Goal: Find specific page/section: Find specific page/section

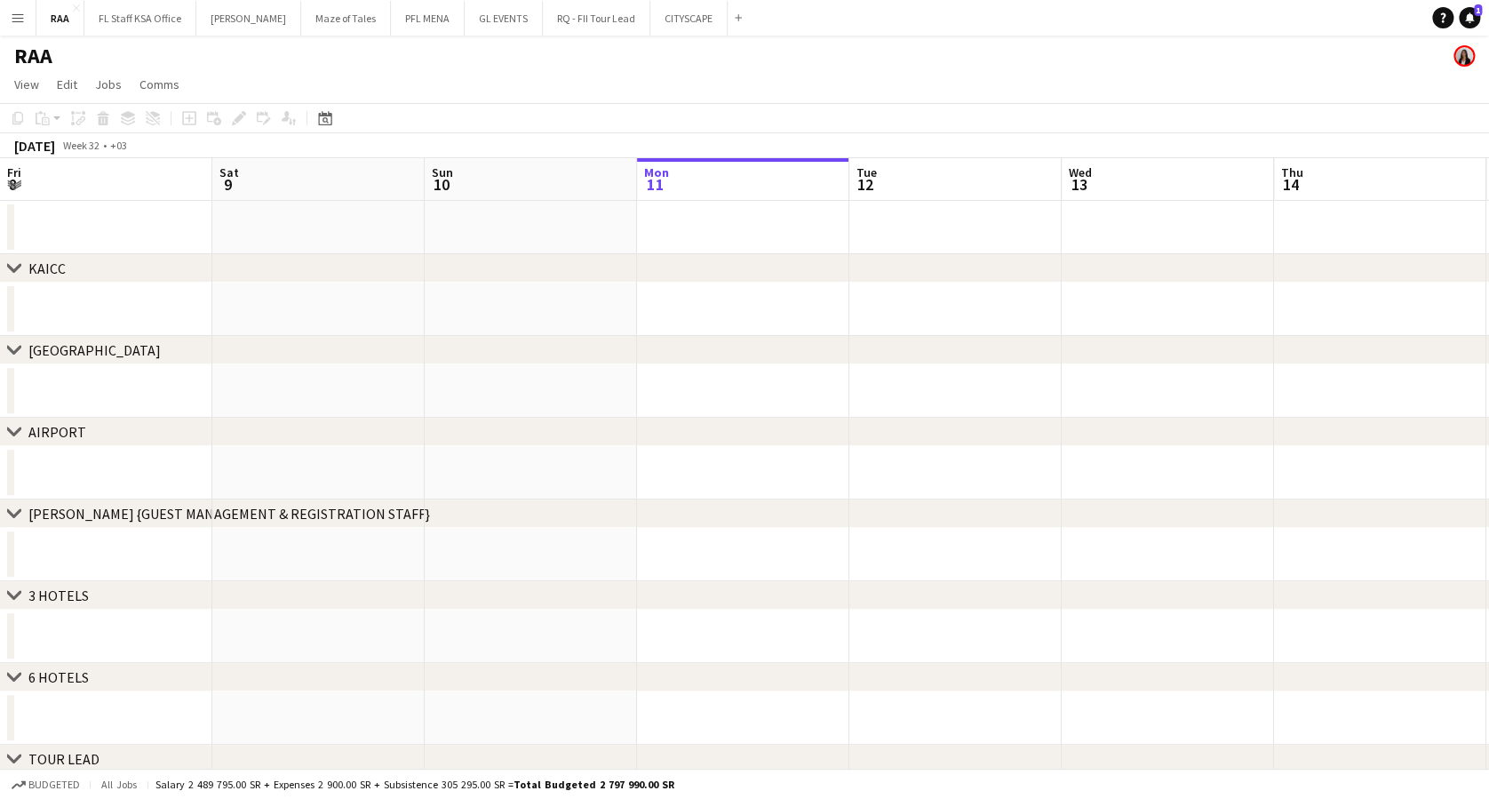
scroll to position [0, 425]
click at [7, 16] on button "Menu" at bounding box center [18, 18] width 36 height 36
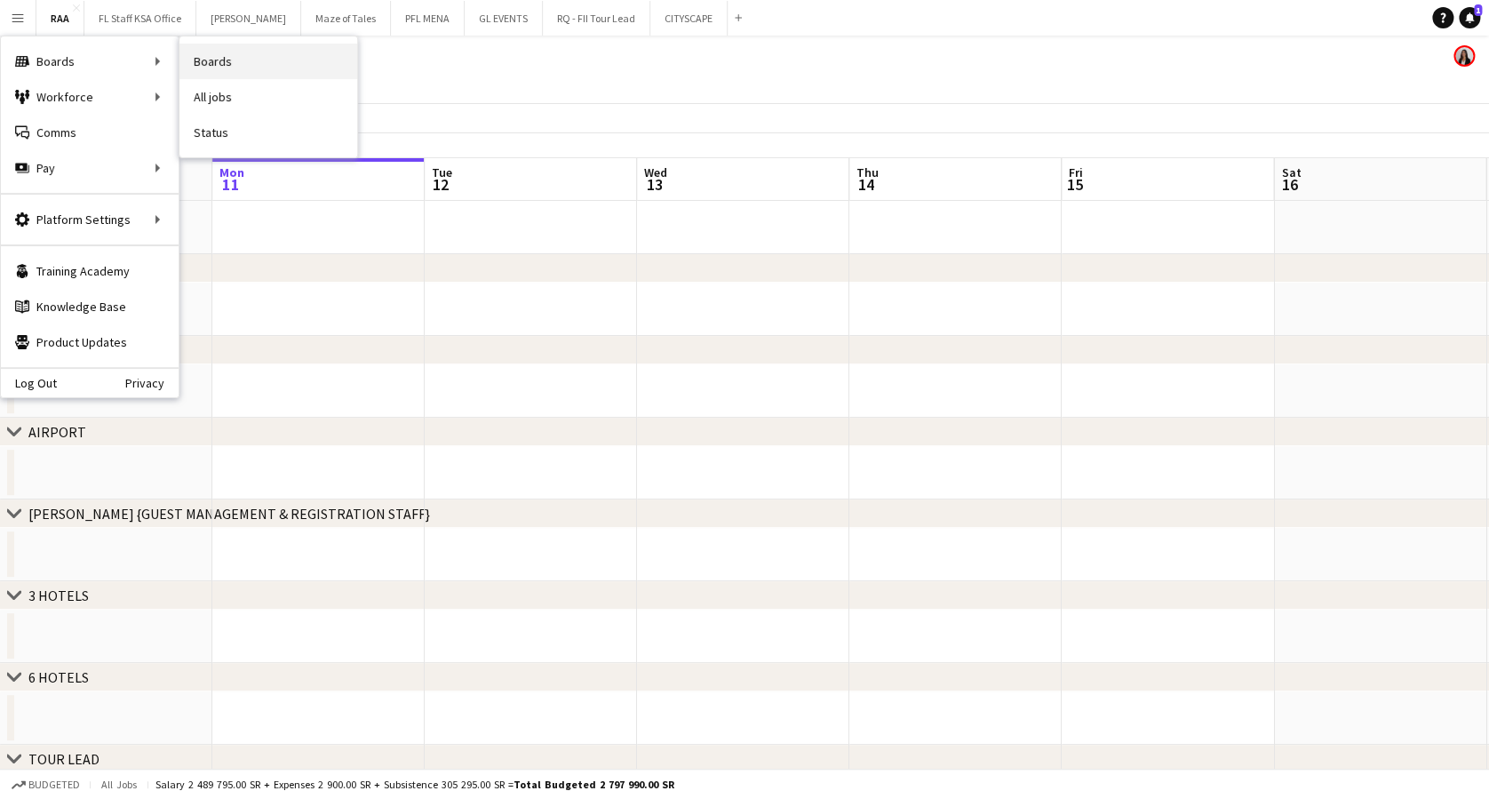
click at [235, 62] on link "Boards" at bounding box center [268, 62] width 178 height 36
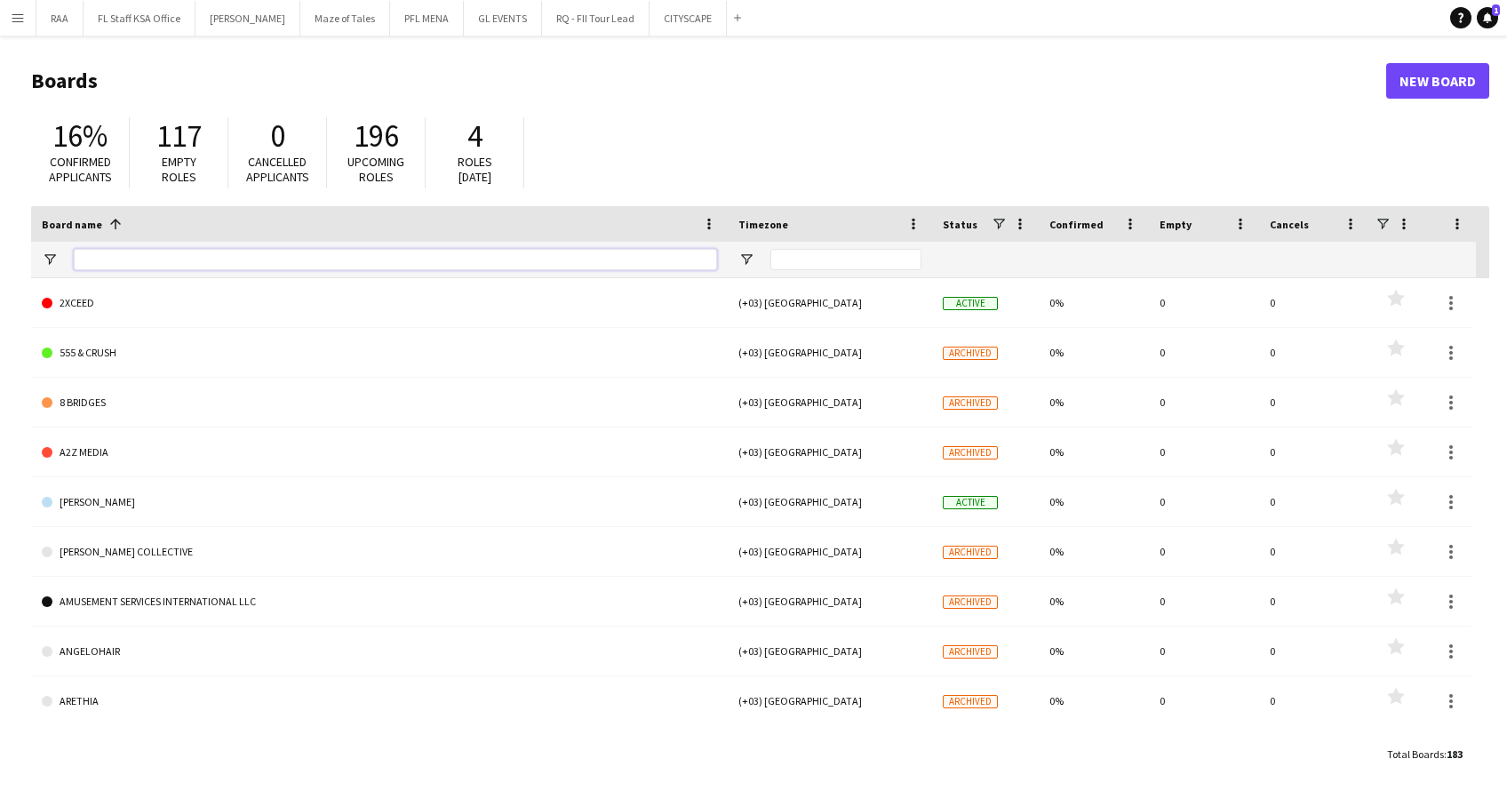
click at [231, 256] on input "Board name Filter Input" at bounding box center [395, 259] width 643 height 21
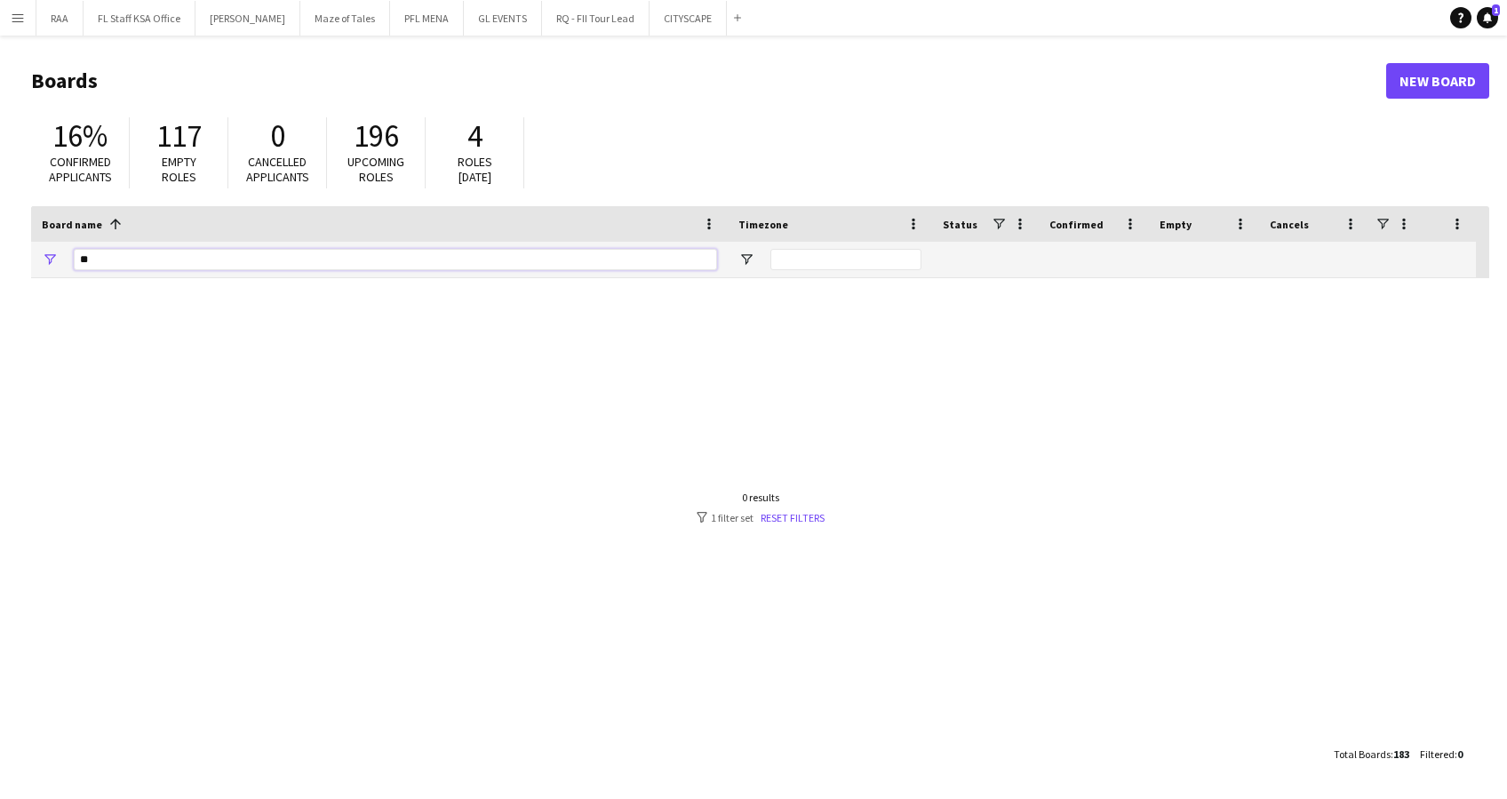
type input "*"
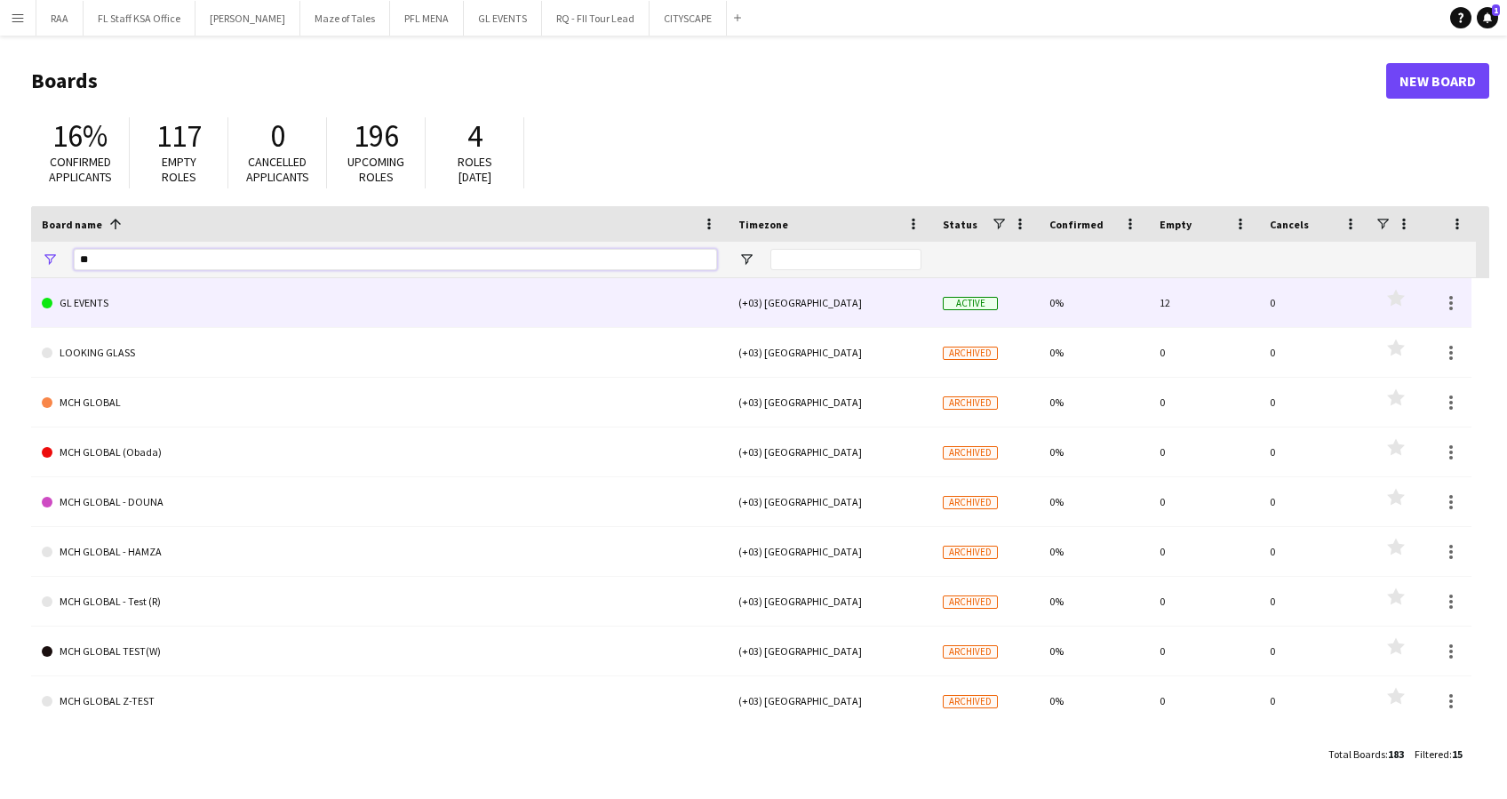
type input "**"
click at [263, 301] on link "GL EVENTS" at bounding box center [379, 303] width 675 height 50
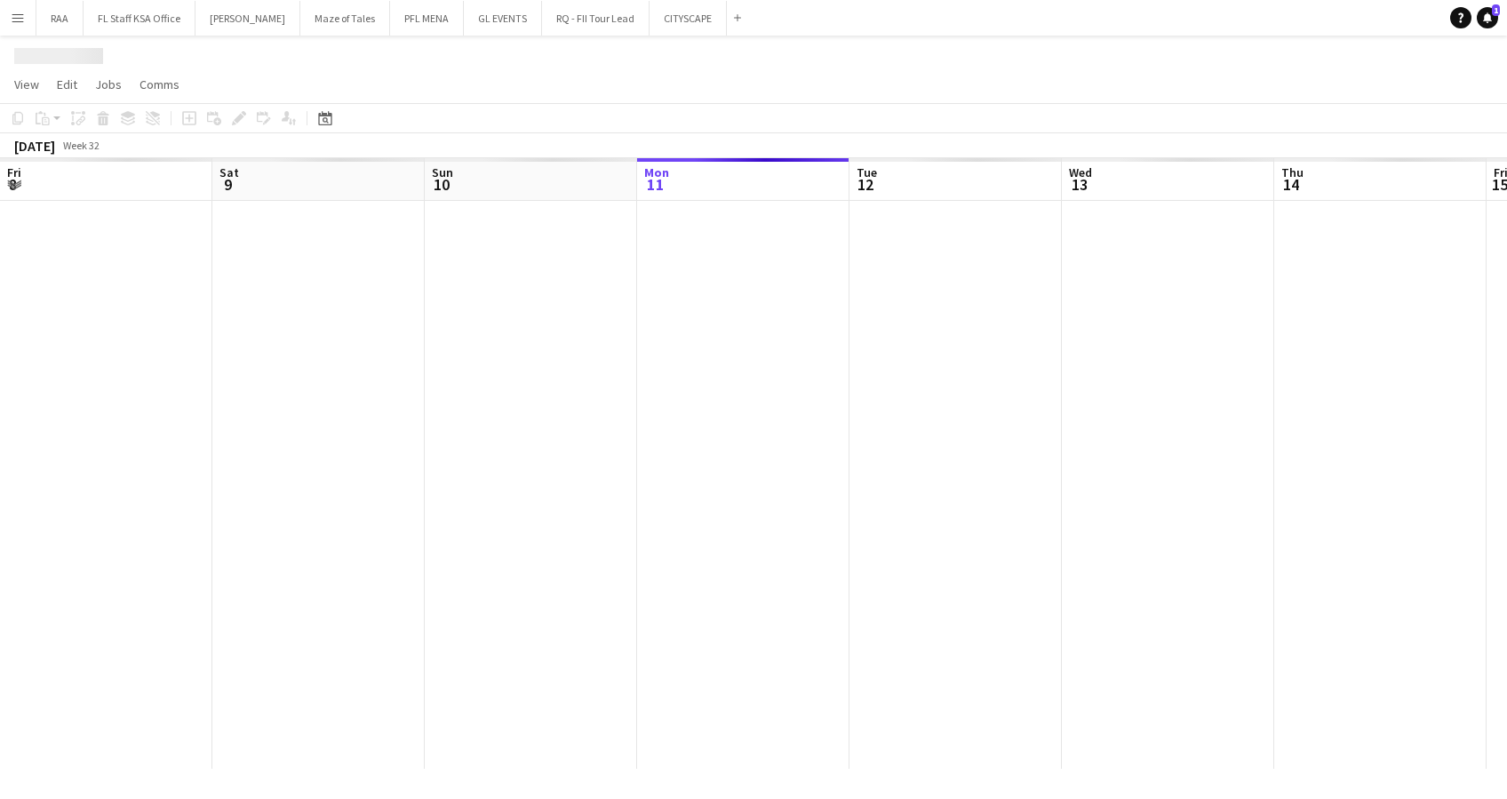
scroll to position [0, 425]
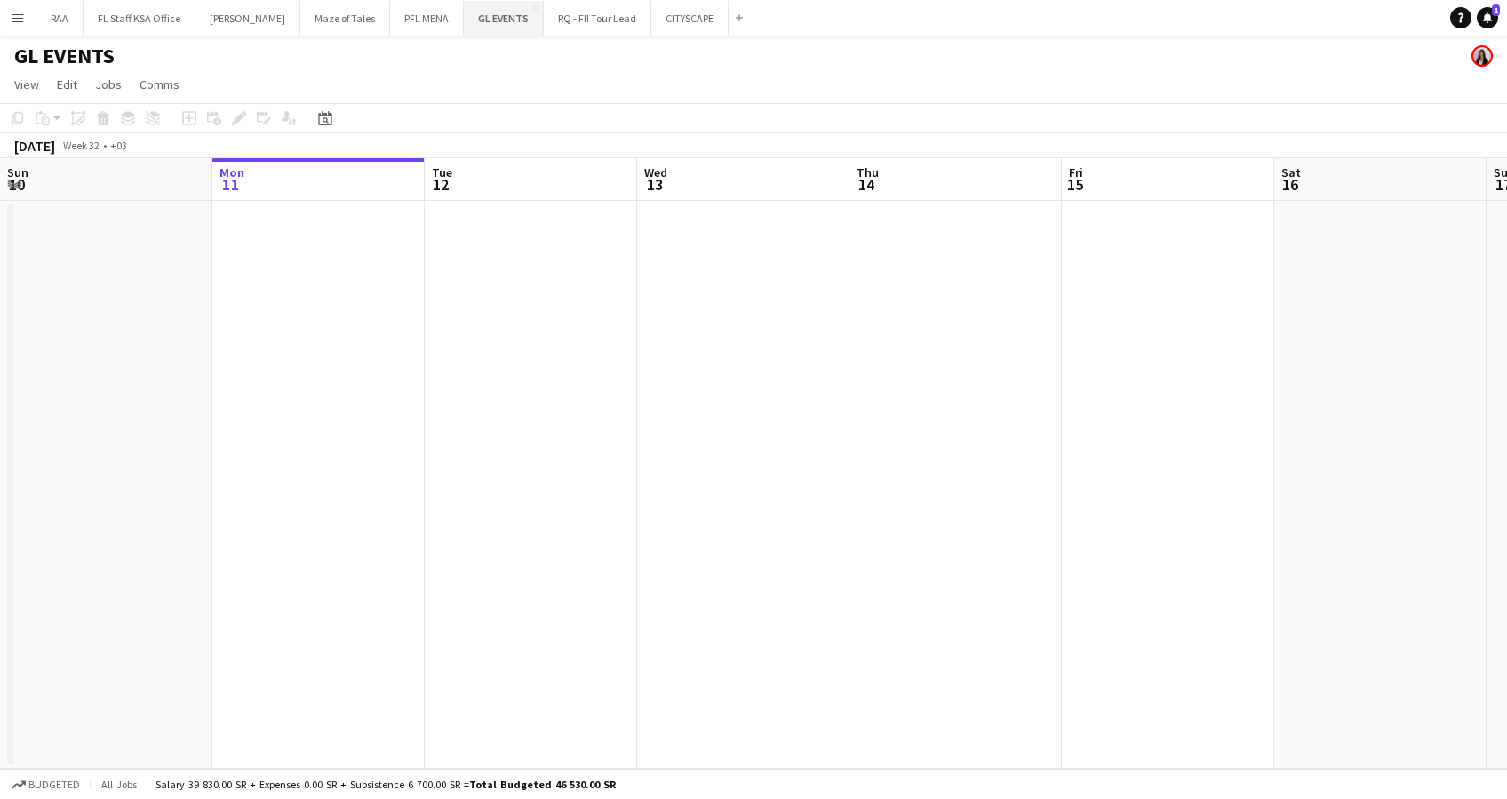
click at [500, 7] on button "GL EVENTS Close" at bounding box center [504, 18] width 80 height 35
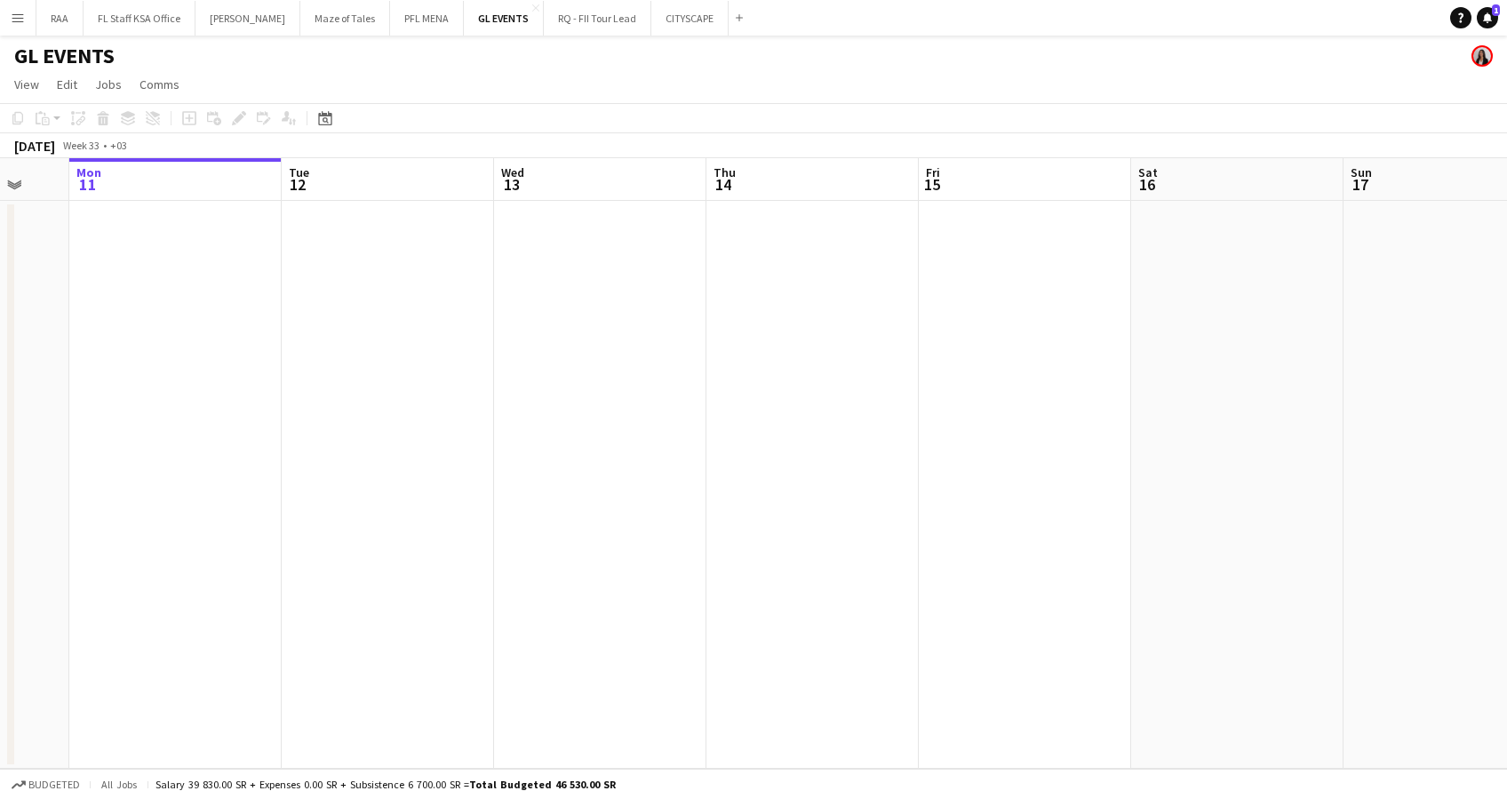
drag, startPoint x: 942, startPoint y: 474, endPoint x: 374, endPoint y: 465, distance: 567.8
click at [374, 465] on app-calendar-viewport "Fri 8 Sat 9 Sun 10 Mon 11 Tue 12 Wed 13 Thu 14 Fri 15 Sat 16 Sun 17 Mon 18 Tue …" at bounding box center [753, 463] width 1507 height 610
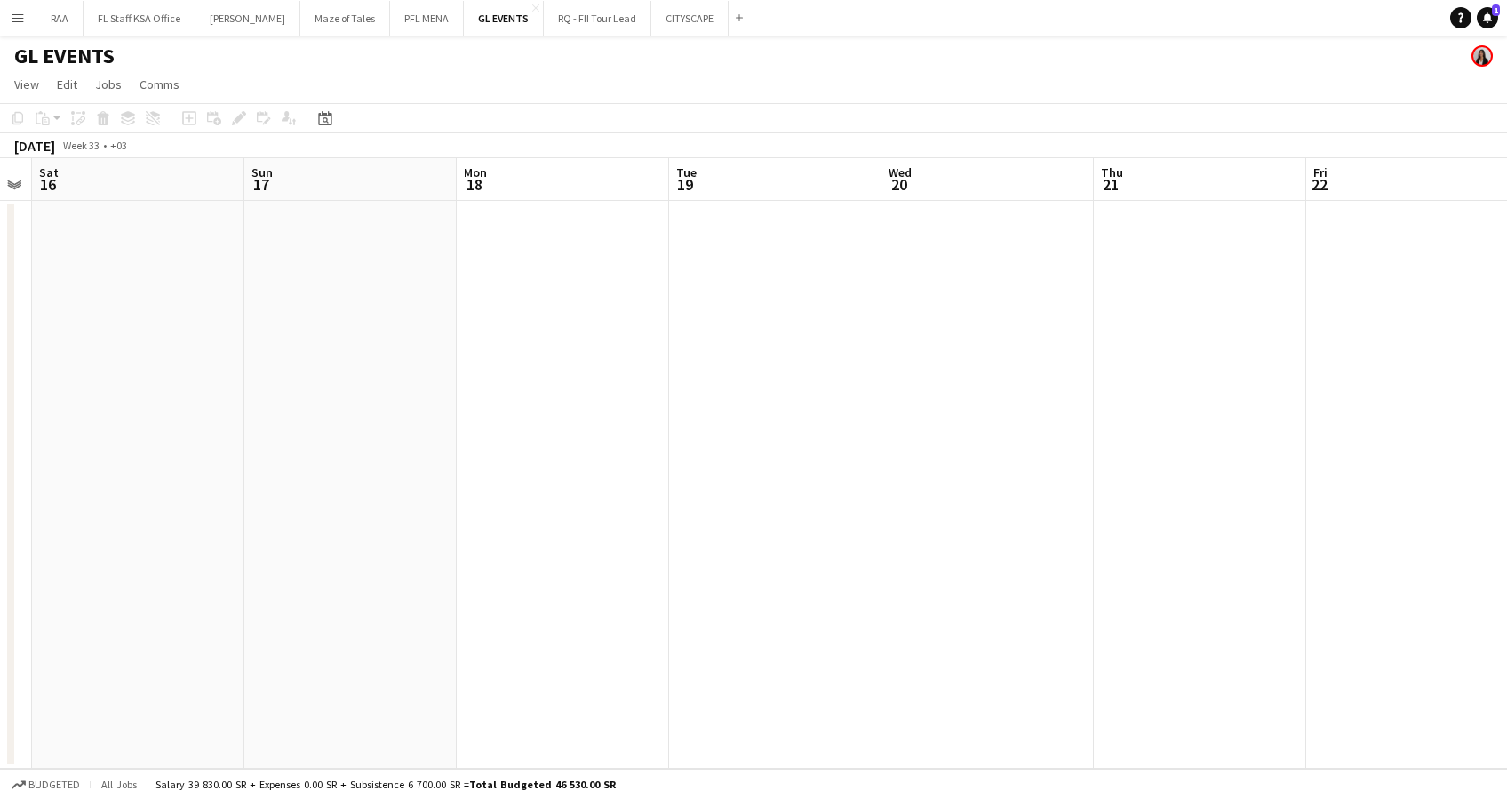
drag, startPoint x: 640, startPoint y: 484, endPoint x: 249, endPoint y: 486, distance: 390.9
click at [249, 484] on app-calendar-viewport "Tue 12 Wed 13 Thu 14 Fri 15 Sat 16 Sun 17 Mon 18 Tue 19 Wed 20 Thu 21 Fri 22 Sa…" at bounding box center [753, 463] width 1507 height 610
drag, startPoint x: 752, startPoint y: 483, endPoint x: 96, endPoint y: 490, distance: 655.7
click at [0, 483] on html "Menu Boards Boards Boards All jobs Status Workforce Workforce My Workforce Recr…" at bounding box center [753, 399] width 1507 height 799
drag, startPoint x: 809, startPoint y: 473, endPoint x: -5, endPoint y: 470, distance: 814.7
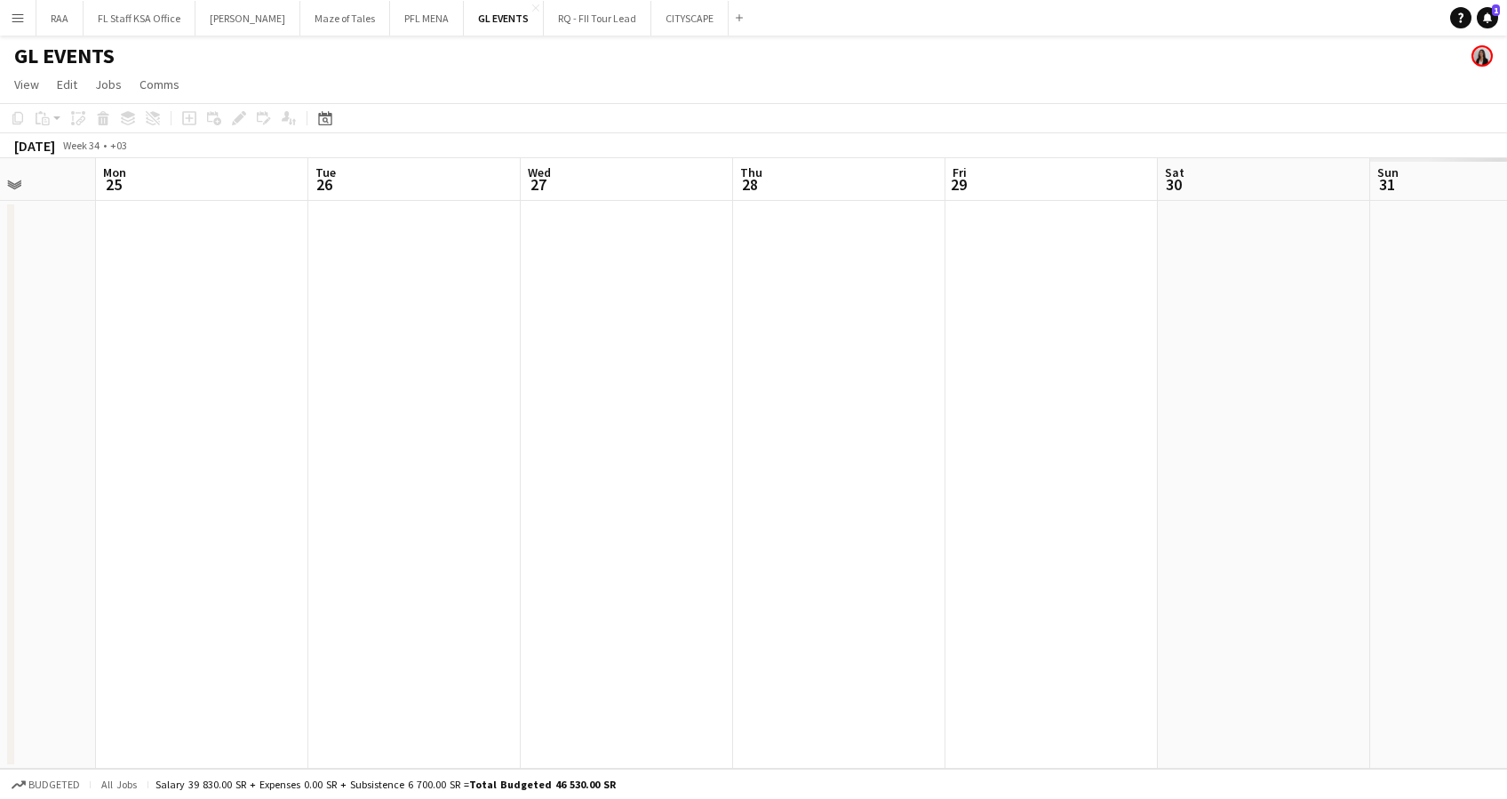
click at [0, 470] on html "Menu Boards Boards Boards All jobs Status Workforce Workforce My Workforce Recr…" at bounding box center [753, 399] width 1507 height 799
drag, startPoint x: 713, startPoint y: 467, endPoint x: 9, endPoint y: 474, distance: 703.7
click at [0, 467] on html "Menu Boards Boards Boards All jobs Status Workforce Workforce My Workforce Recr…" at bounding box center [753, 399] width 1507 height 799
click at [0, 458] on html "Menu Boards Boards Boards All jobs Status Workforce Workforce My Workforce Recr…" at bounding box center [753, 399] width 1507 height 799
drag, startPoint x: 823, startPoint y: 481, endPoint x: 15, endPoint y: 482, distance: 807.6
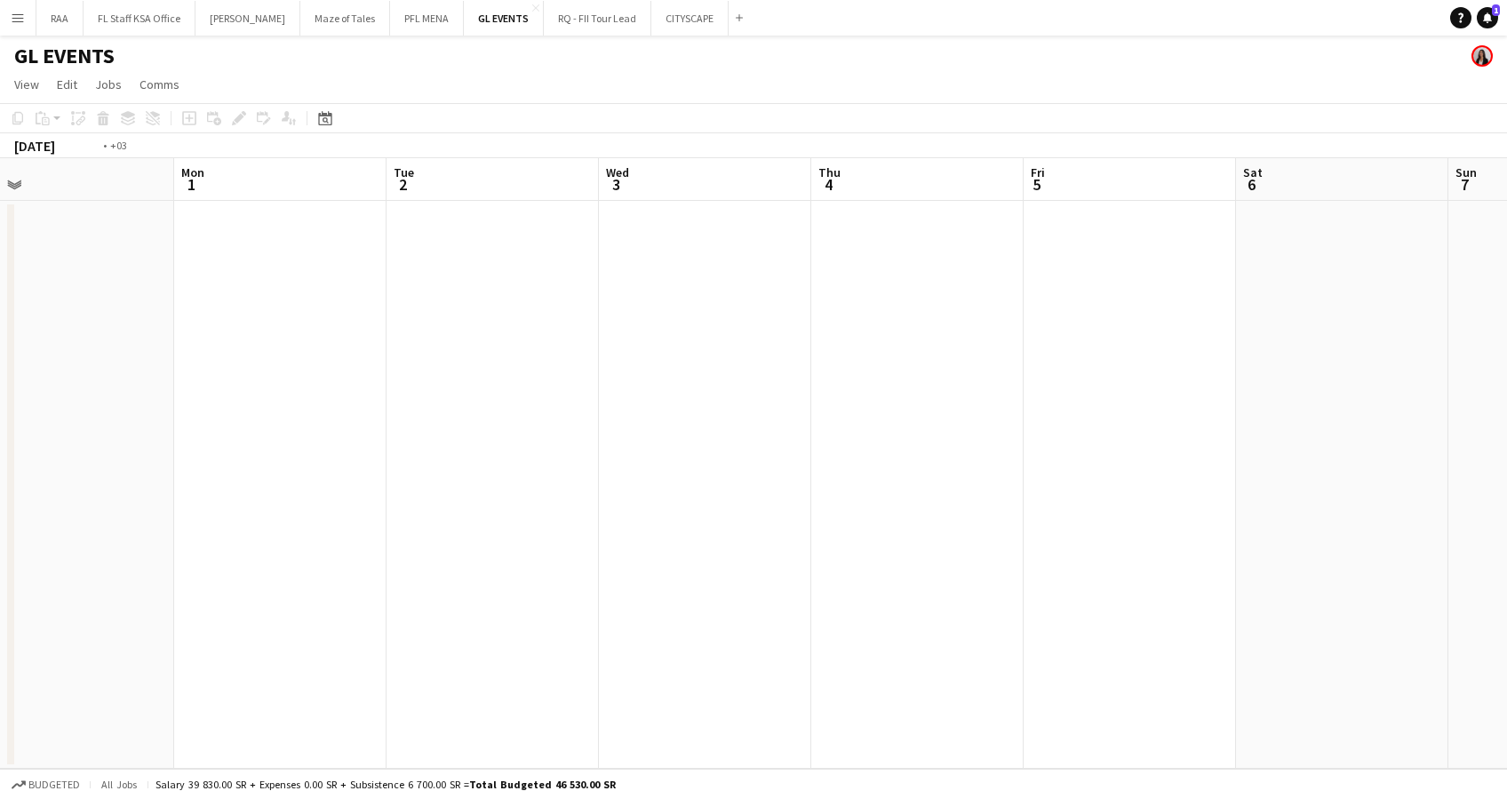
click at [0, 481] on html "Menu Boards Boards Boards All jobs Status Workforce Workforce My Workforce Recr…" at bounding box center [753, 399] width 1507 height 799
drag, startPoint x: 1171, startPoint y: 465, endPoint x: 10, endPoint y: 472, distance: 1161.2
click at [10, 472] on div "Sat 30 Sun 31 Mon 1 Tue 2 Wed 3 Thu 4 Fri 5 Sat 6 Sun 7 Mon 8 Tue 9 Wed 10 Thu …" at bounding box center [753, 463] width 1507 height 610
click at [0, 480] on html "Menu Boards Boards Boards All jobs Status Workforce Workforce My Workforce Recr…" at bounding box center [753, 399] width 1507 height 799
drag, startPoint x: 962, startPoint y: 479, endPoint x: 1004, endPoint y: 485, distance: 42.2
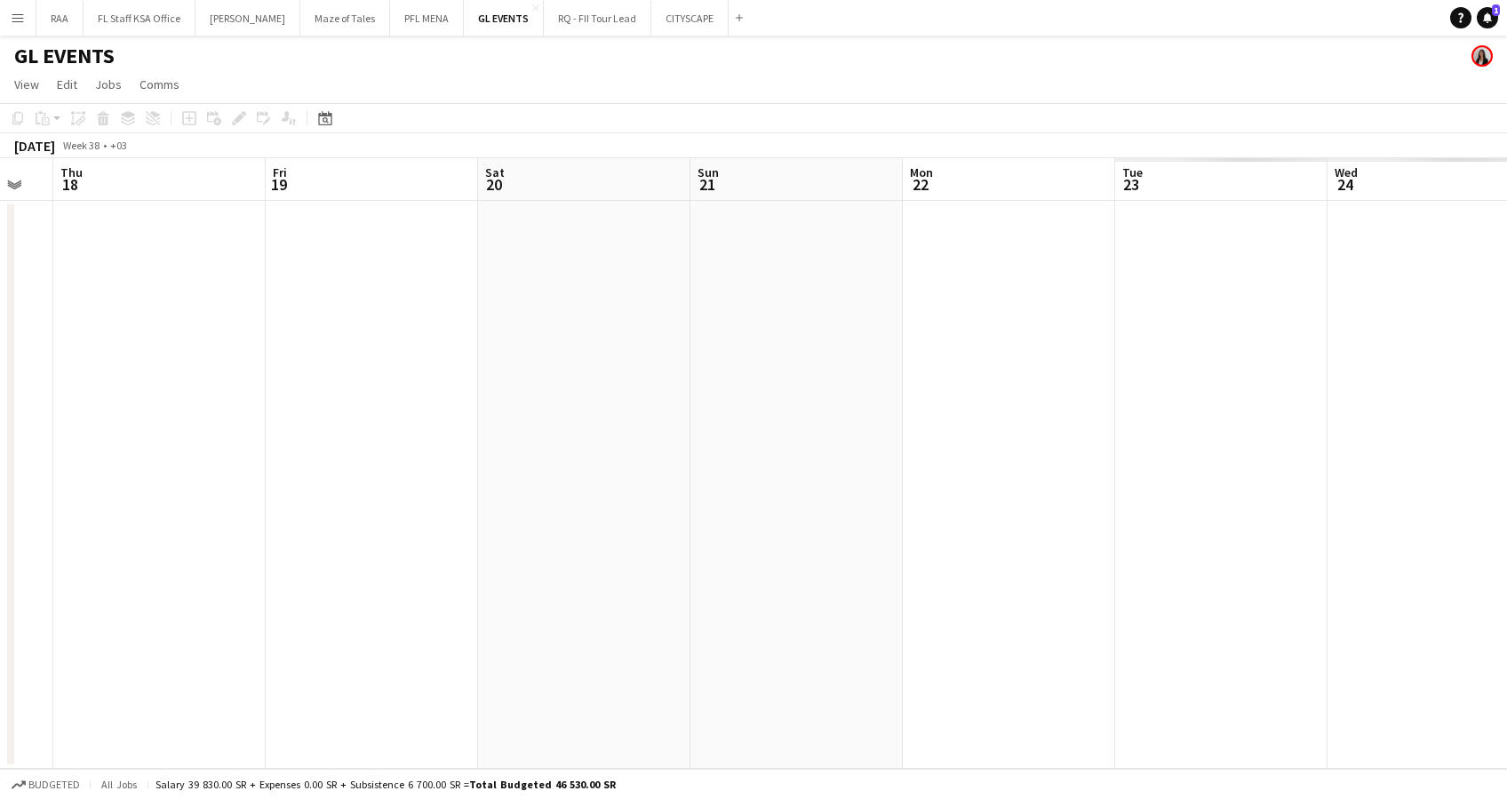
click at [0, 490] on html "Menu Boards Boards Boards All jobs Status Workforce Workforce My Workforce Recr…" at bounding box center [753, 399] width 1507 height 799
drag, startPoint x: 1180, startPoint y: 485, endPoint x: 396, endPoint y: 493, distance: 783.7
click at [0, 498] on html "Menu Boards Boards Boards All jobs Status Workforce Workforce My Workforce Recr…" at bounding box center [753, 399] width 1507 height 799
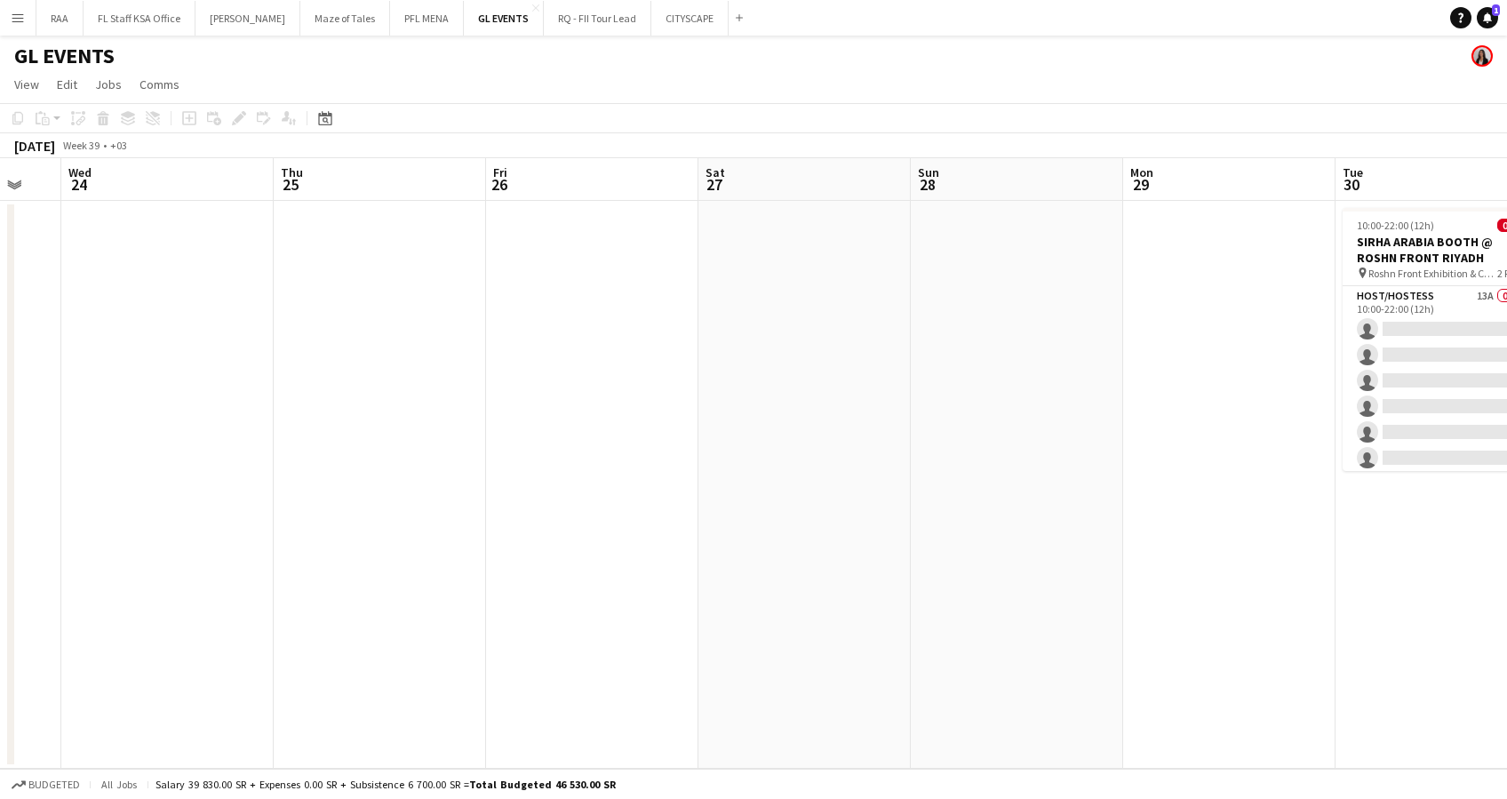
drag, startPoint x: 68, startPoint y: 480, endPoint x: 47, endPoint y: 480, distance: 20.4
click at [47, 480] on app-calendar-viewport "Sat 20 Sun 21 Mon 22 Tue 23 Wed 24 Thu 25 Fri 26 Sat 27 Sun 28 Mon 29 Tue 30 0/…" at bounding box center [753, 463] width 1507 height 610
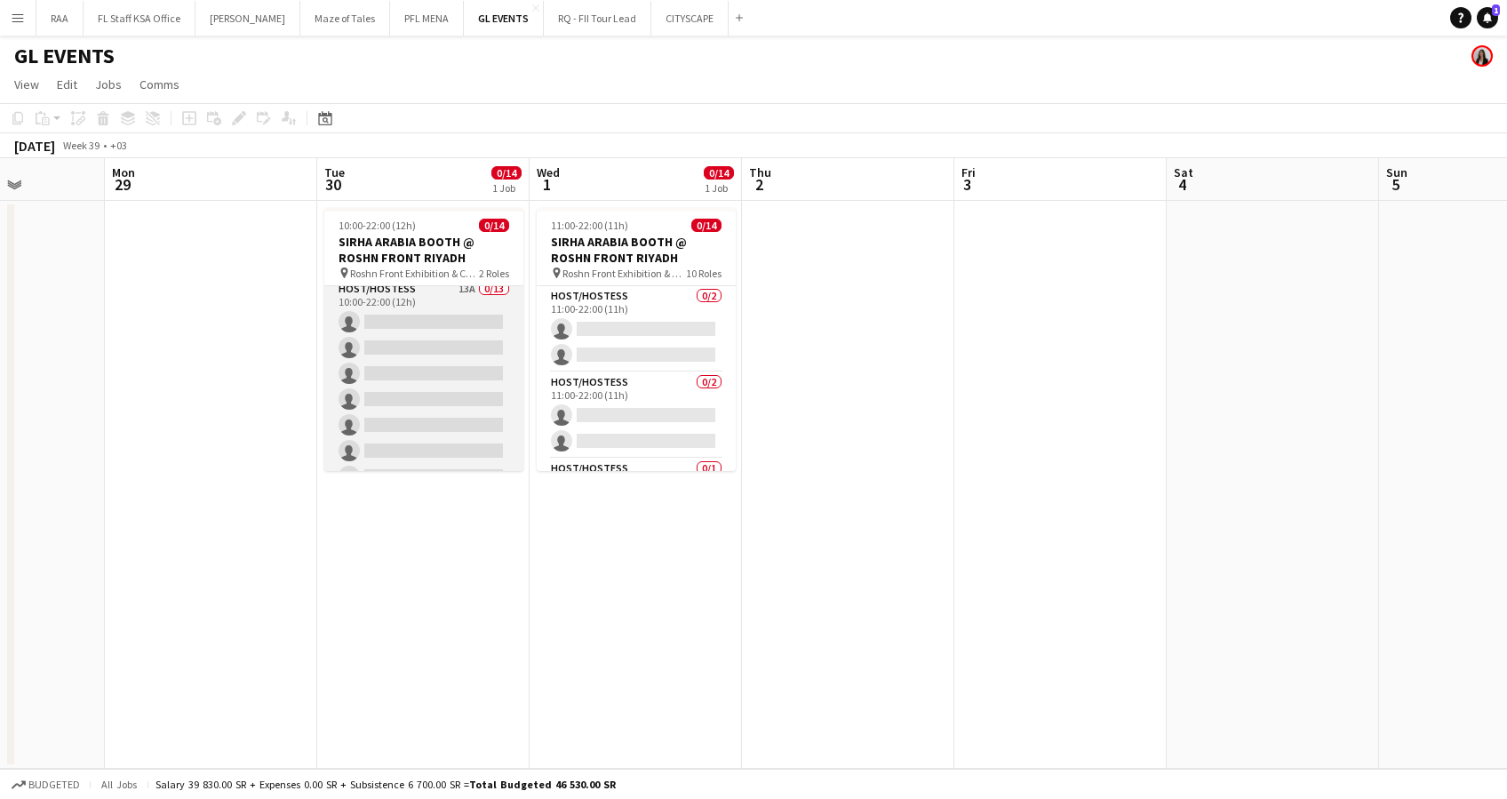
scroll to position [0, 0]
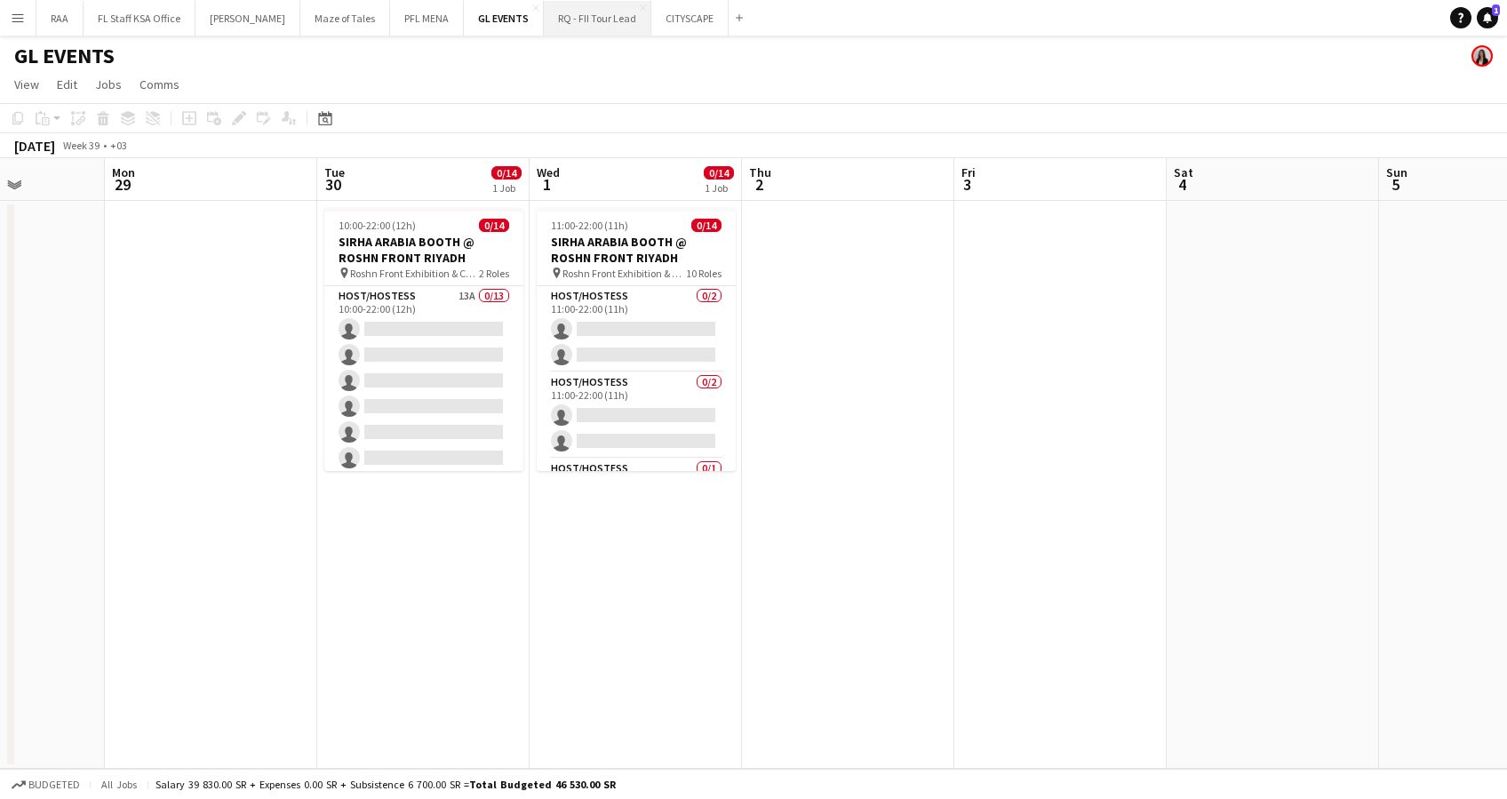
click at [589, 29] on button "RQ - FII Tour Lead Close" at bounding box center [598, 18] width 108 height 35
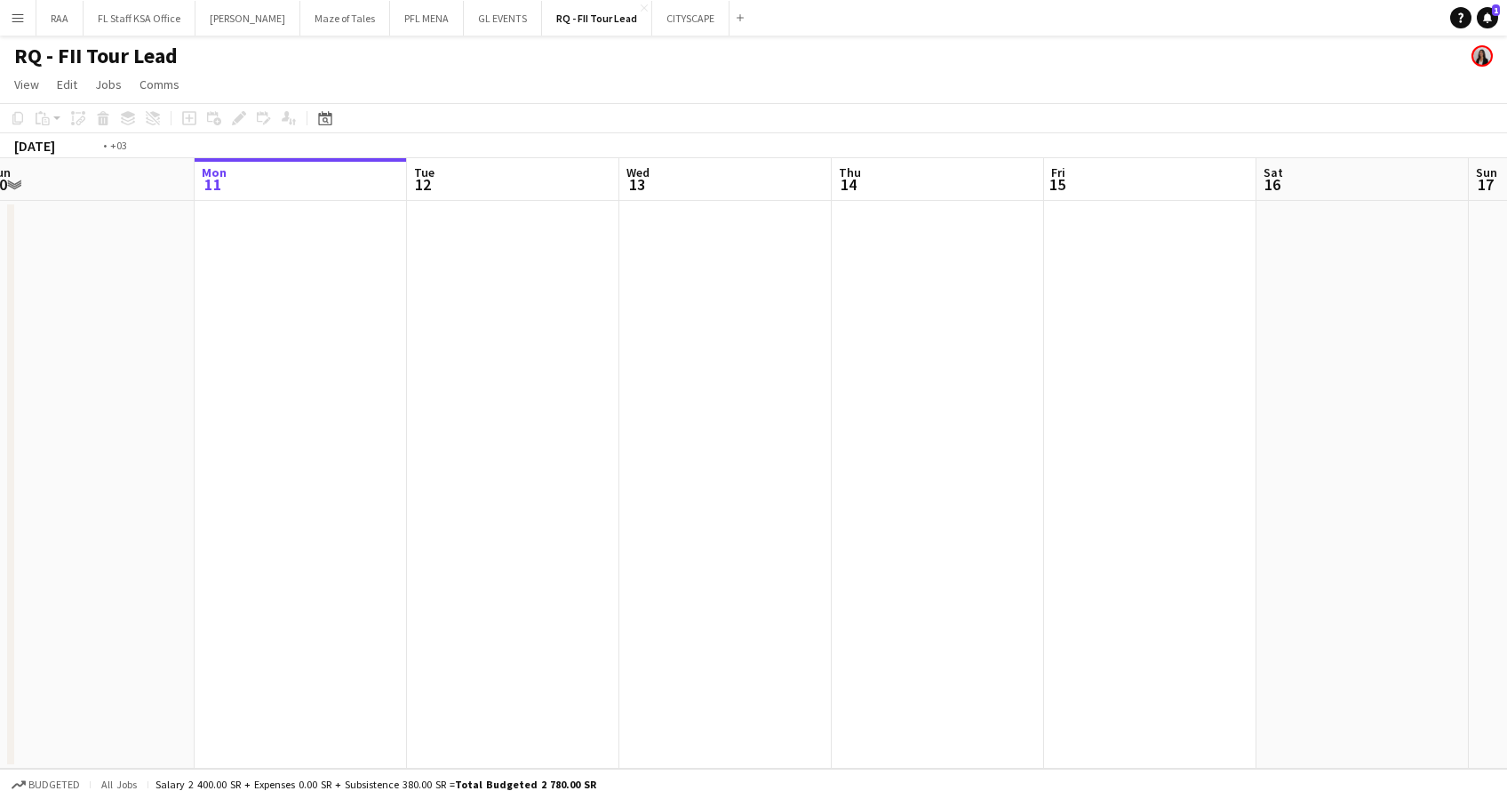
drag, startPoint x: 804, startPoint y: 444, endPoint x: 251, endPoint y: 480, distance: 554.7
click at [0, 480] on app-calendar-viewport "Fri 8 Sat 9 Sun 10 Mon 11 Tue 12 Wed 13 Thu 14 Fri 15 Sat 16 Sun 17 Mon 18 Tue …" at bounding box center [753, 463] width 1507 height 610
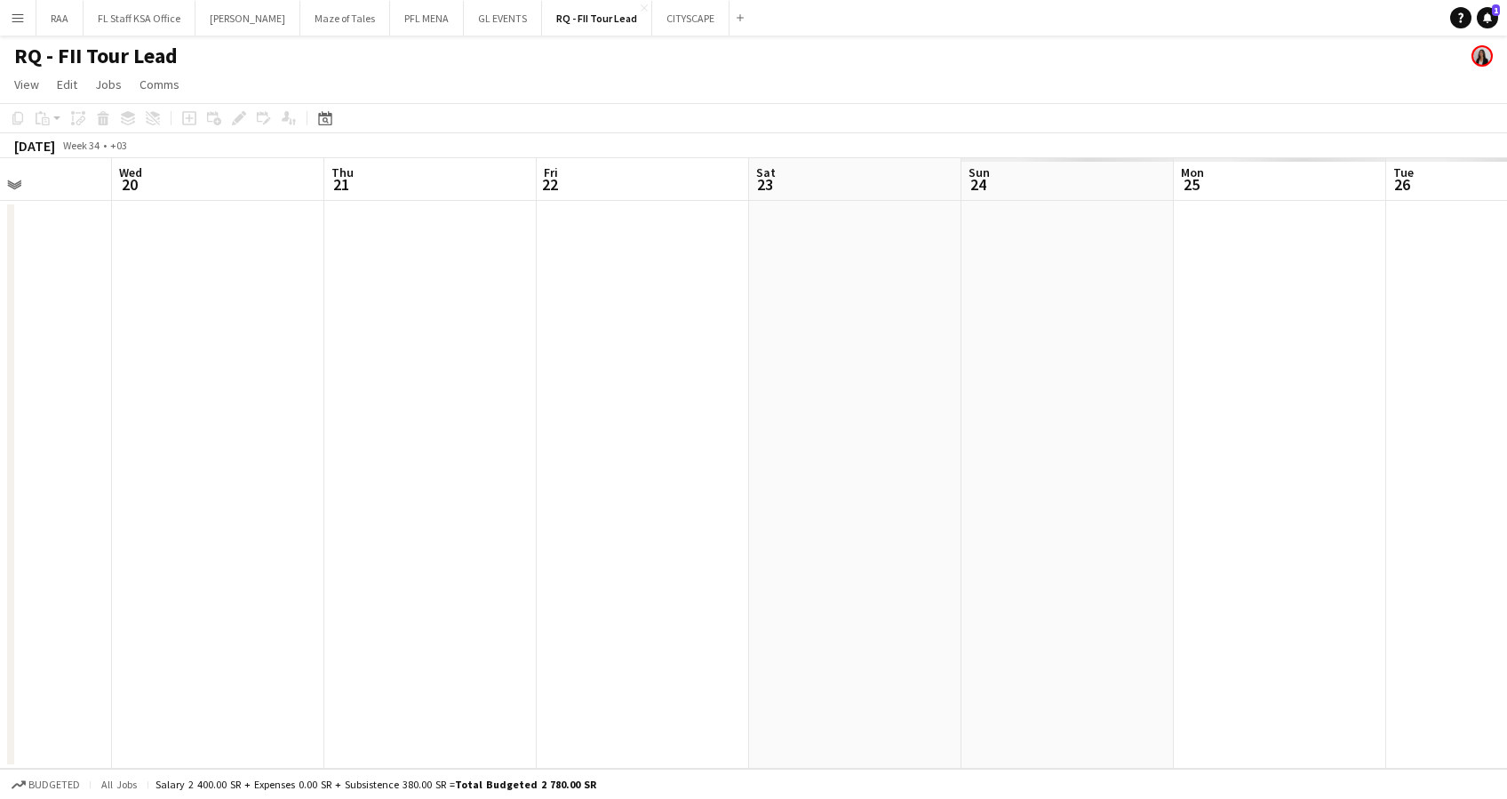
drag, startPoint x: 1191, startPoint y: 480, endPoint x: 593, endPoint y: 477, distance: 597.1
click at [18, 482] on app-calendar-viewport "Sat 16 Sun 17 Mon 18 Tue 19 Wed 20 Thu 21 Fri 22 Sat 23 Sun 24 Mon 25 Tue 26 We…" at bounding box center [753, 463] width 1507 height 610
drag, startPoint x: 1237, startPoint y: 472, endPoint x: 27, endPoint y: 481, distance: 1210.1
click at [0, 481] on html "Menu Boards Boards Boards All jobs Status Workforce Workforce My Workforce Recr…" at bounding box center [753, 399] width 1507 height 799
drag, startPoint x: 1078, startPoint y: 449, endPoint x: 283, endPoint y: 514, distance: 797.8
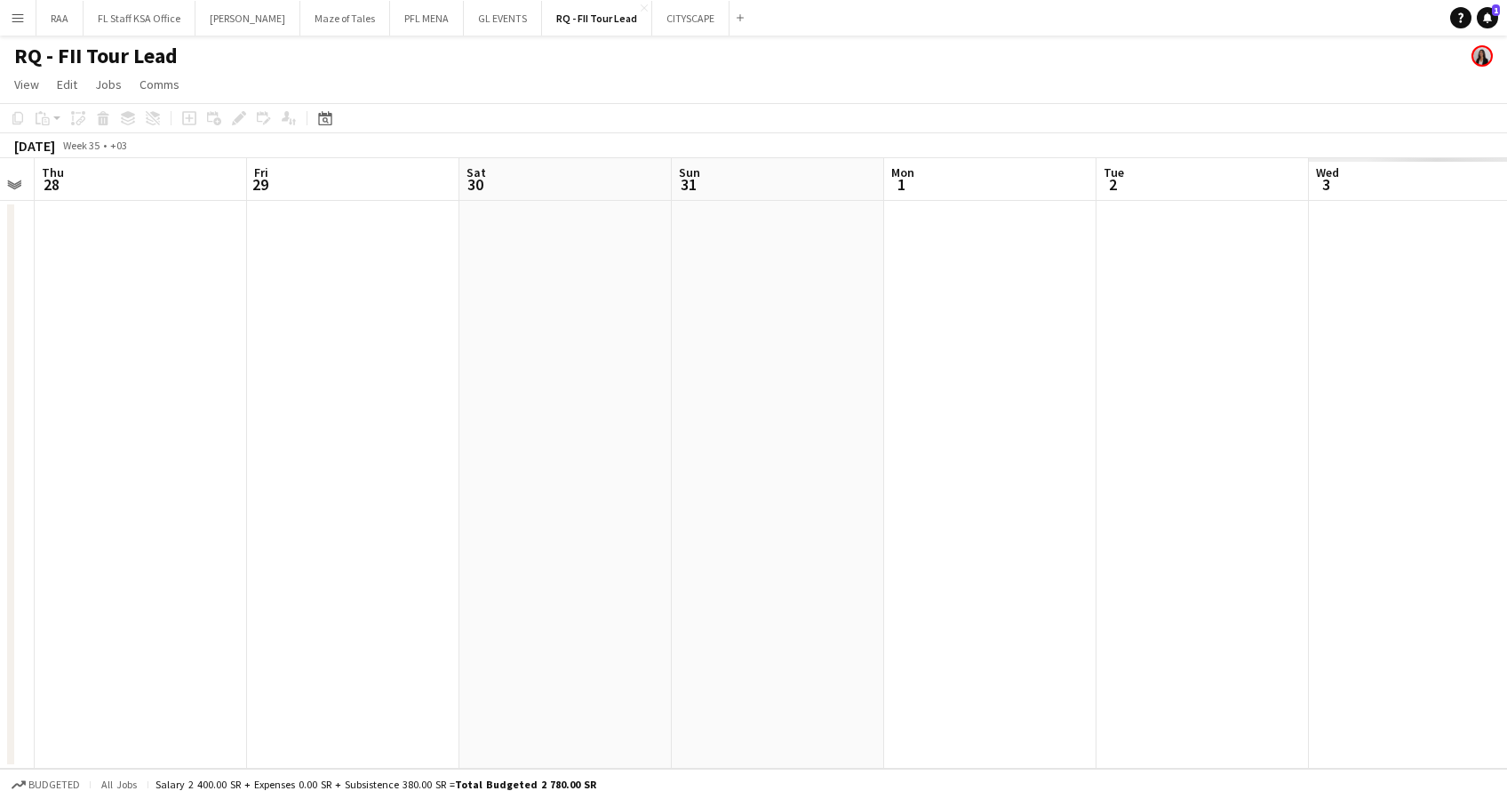
click at [21, 507] on app-calendar-viewport "Sun 24 Mon 25 Tue 26 Wed 27 Thu 28 Fri 29 Sat 30 Sun 31 Mon 1 Tue 2 Wed 3 Thu 4…" at bounding box center [753, 463] width 1507 height 610
drag, startPoint x: 1215, startPoint y: 512, endPoint x: 21, endPoint y: 516, distance: 1193.2
click at [0, 515] on html "Menu Boards Boards Boards All jobs Status Workforce Workforce My Workforce Recr…" at bounding box center [753, 399] width 1507 height 799
drag, startPoint x: 971, startPoint y: 519, endPoint x: -5, endPoint y: 522, distance: 976.4
click at [0, 522] on html "Menu Boards Boards Boards All jobs Status Workforce Workforce My Workforce Recr…" at bounding box center [753, 399] width 1507 height 799
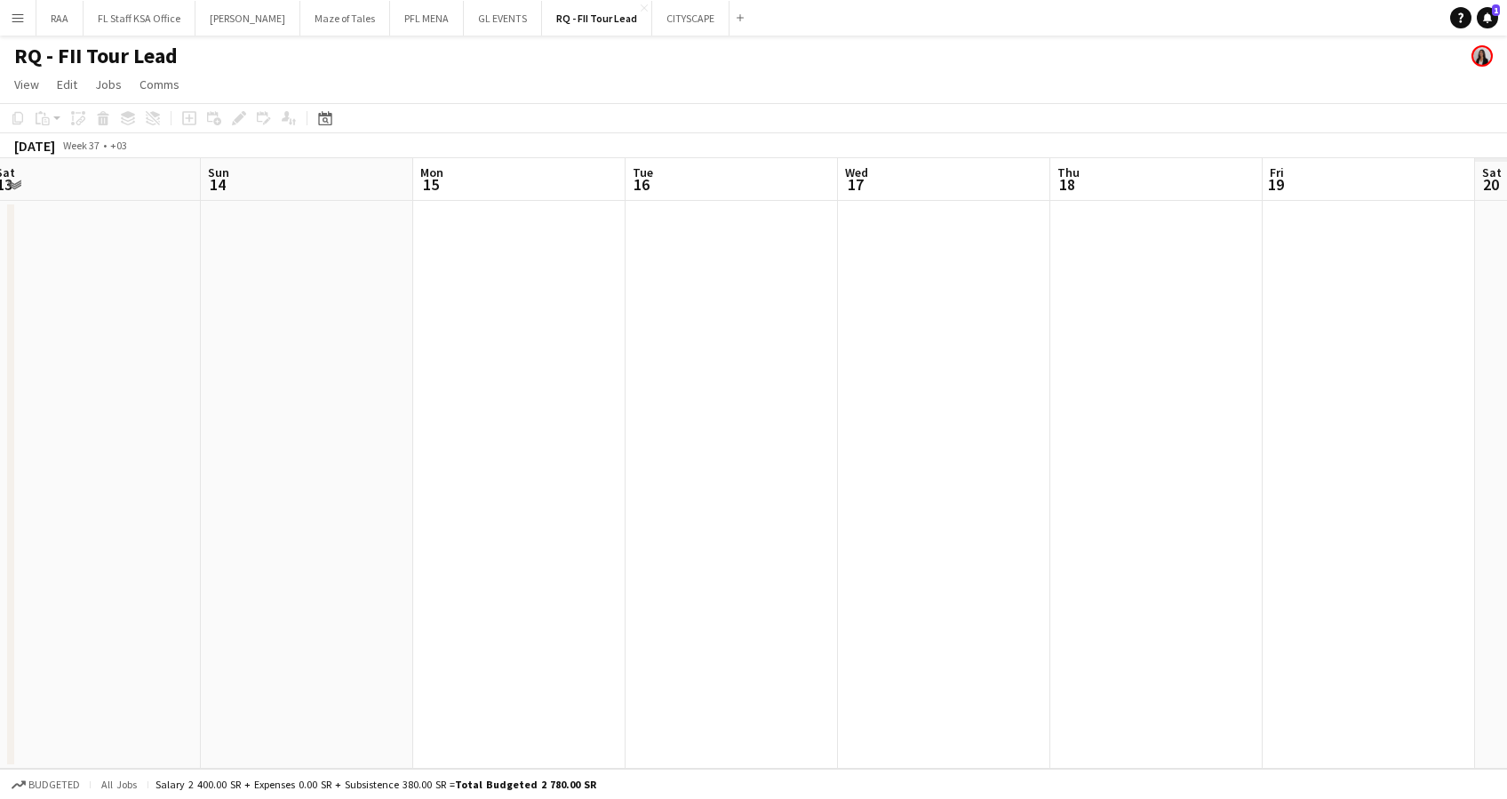
drag, startPoint x: 968, startPoint y: 518, endPoint x: 724, endPoint y: 530, distance: 244.6
click at [0, 524] on html "Menu Boards Boards Boards All jobs Status Workforce Workforce My Workforce Recr…" at bounding box center [753, 399] width 1507 height 799
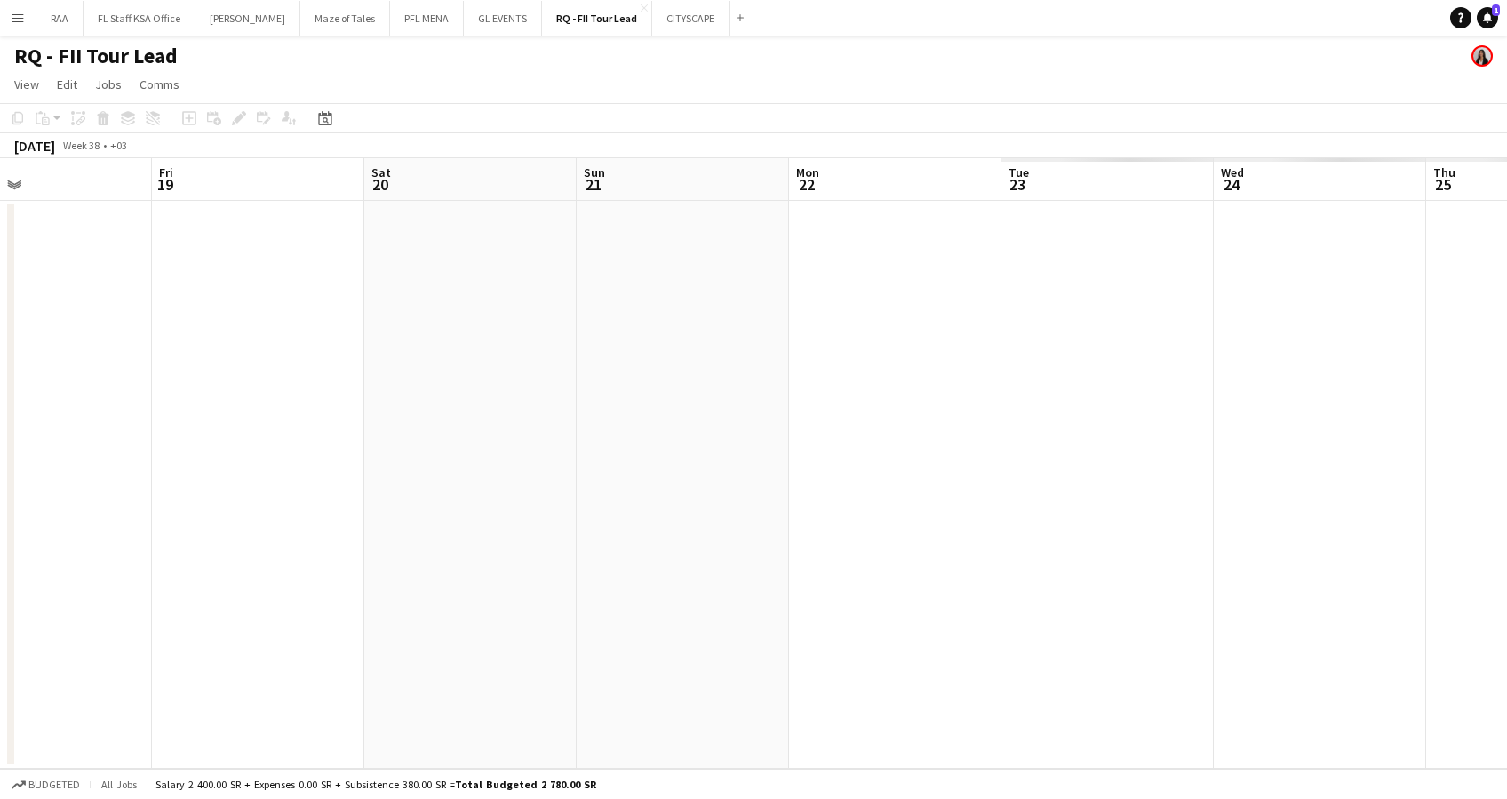
drag, startPoint x: 1199, startPoint y: 532, endPoint x: 757, endPoint y: 540, distance: 441.6
click at [0, 542] on html "Menu Boards Boards Boards All jobs Status Workforce Workforce My Workforce Recr…" at bounding box center [753, 399] width 1507 height 799
drag, startPoint x: 32, startPoint y: 526, endPoint x: 519, endPoint y: 514, distance: 487.0
click at [7, 526] on div "Sun 21 Mon 22 Tue 23 Wed 24 Thu 25 Fri 26 Sat 27 Sun 28 Mon 29 Tue 30 Wed 1 Thu…" at bounding box center [753, 463] width 1507 height 610
click at [36, 533] on app-calendar-viewport "Sun 21 Mon 22 Tue 23 Wed 24 Thu 25 Fri 26 Sat 27 Sun 28 Mon 29 Tue 30 Wed 1 Thu…" at bounding box center [753, 463] width 1507 height 610
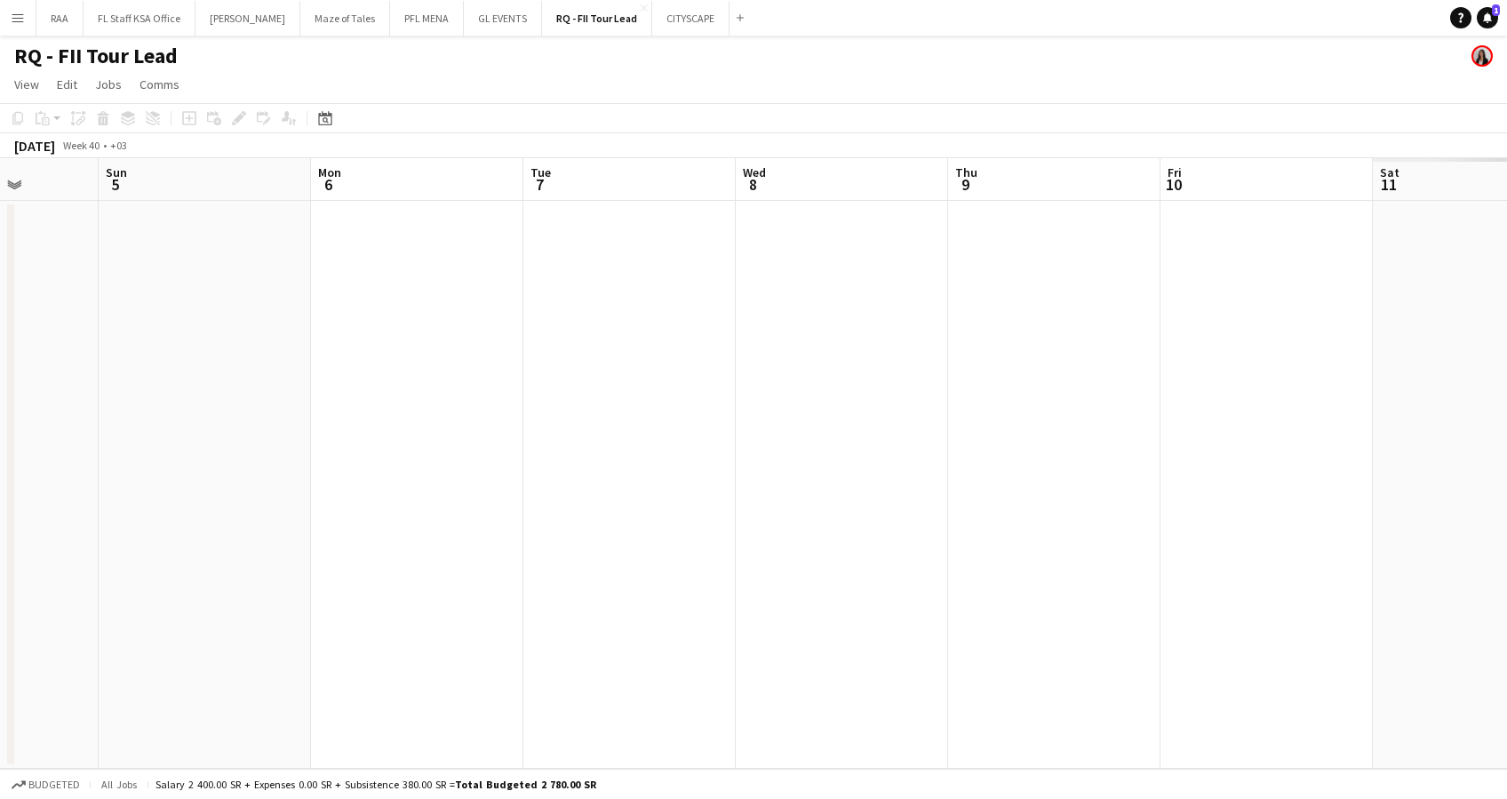
drag, startPoint x: 328, startPoint y: 557, endPoint x: 625, endPoint y: 537, distance: 298.3
click at [251, 560] on app-calendar-viewport "Tue 30 Wed 1 Thu 2 Fri 3 Sat 4 Sun 5 Mon 6 Tue 7 Wed 8 Thu 9 Fri 10 Sat 11 Sun …" at bounding box center [753, 463] width 1507 height 610
drag, startPoint x: 118, startPoint y: 546, endPoint x: 179, endPoint y: 547, distance: 60.4
click at [131, 547] on app-calendar-viewport "Tue 30 Wed 1 Thu 2 Fri 3 Sat 4 Sun 5 Mon 6 Tue 7 Wed 8 Thu 9 Fri 10 Sat 11 Sun …" at bounding box center [753, 463] width 1507 height 610
drag, startPoint x: 1069, startPoint y: 520, endPoint x: 35, endPoint y: 554, distance: 1034.7
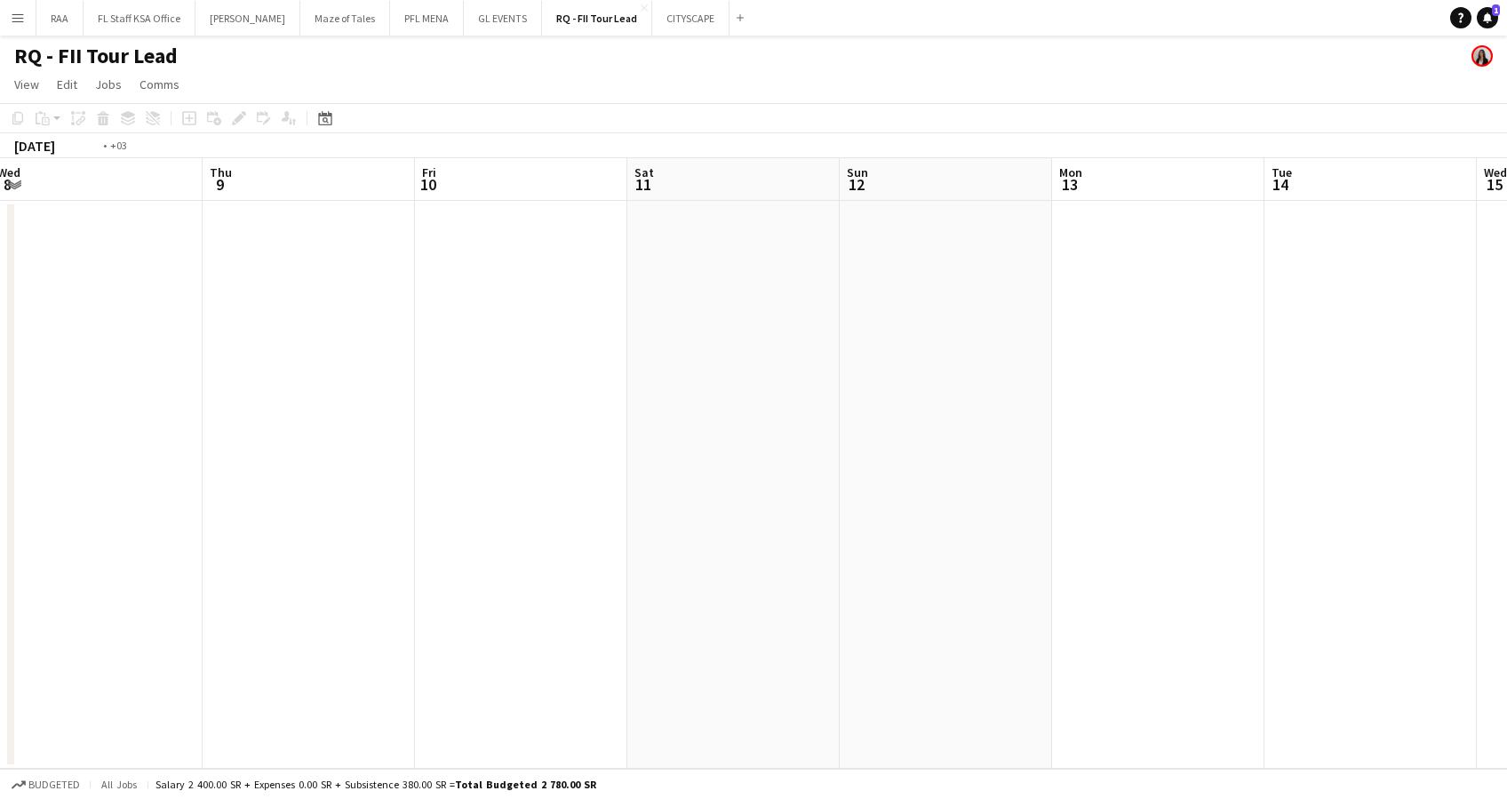
click at [35, 554] on app-calendar-viewport "Sun 5 Mon 6 Tue 7 Wed 8 Thu 9 Fri 10 Sat 11 Sun 12 Mon 13 Tue 14 Wed 15 Thu 16 …" at bounding box center [753, 463] width 1507 height 610
drag, startPoint x: 211, startPoint y: 576, endPoint x: 716, endPoint y: 554, distance: 506.0
click at [209, 576] on app-calendar-viewport "Tue 14 Wed 15 Thu 16 Fri 17 Sat 18 Sun 19 Mon 20 Tue 21 Wed 22 Thu 23 Fri 24 Sa…" at bounding box center [753, 463] width 1507 height 610
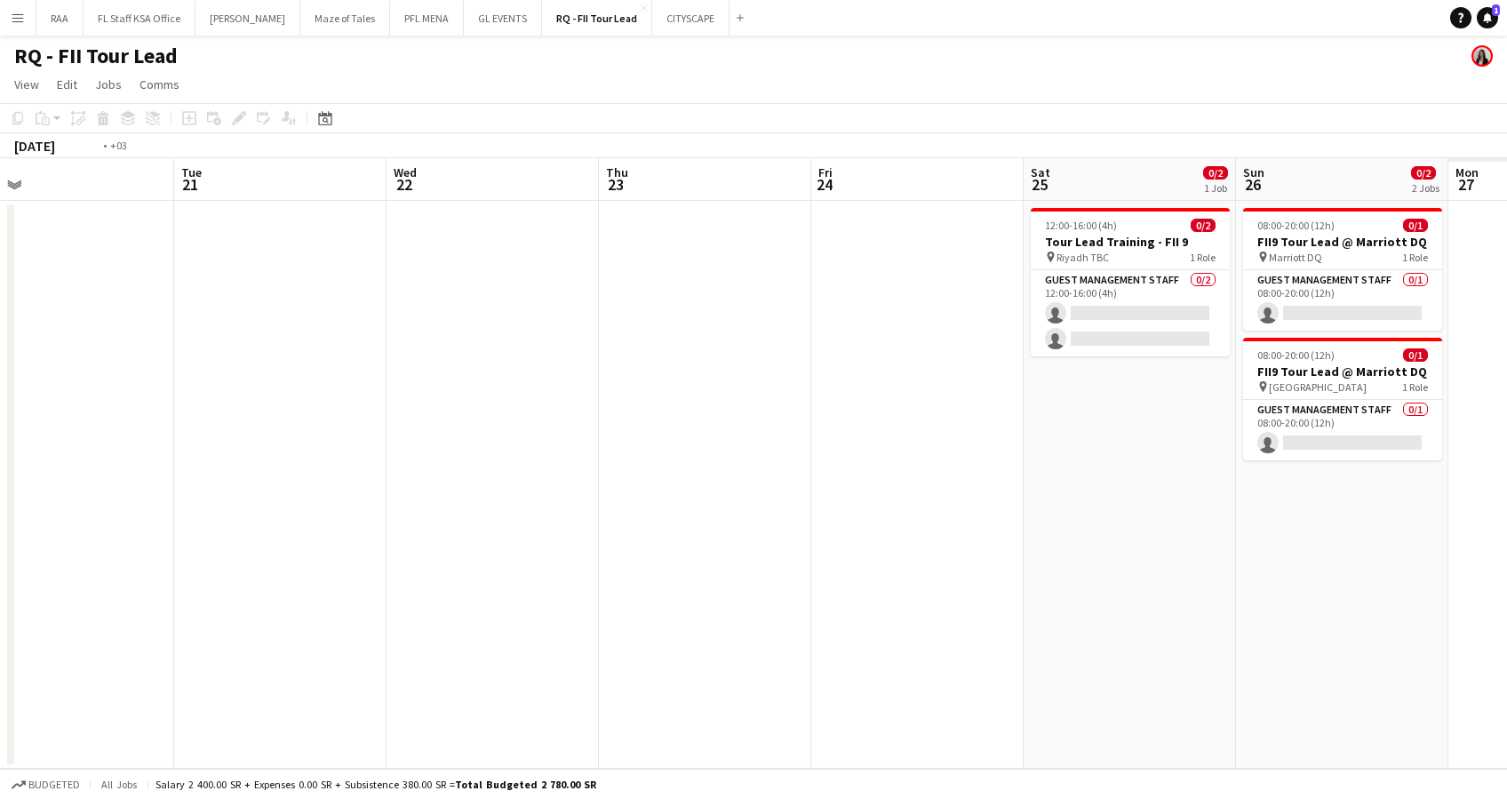
drag, startPoint x: 1160, startPoint y: 554, endPoint x: 641, endPoint y: 563, distance: 518.9
click at [145, 583] on app-calendar-viewport "Fri 17 Sat 18 Sun 19 Mon 20 Tue 21 Wed 22 Thu 23 Fri 24 Sat 25 0/2 1 Job Sun 26…" at bounding box center [753, 463] width 1507 height 610
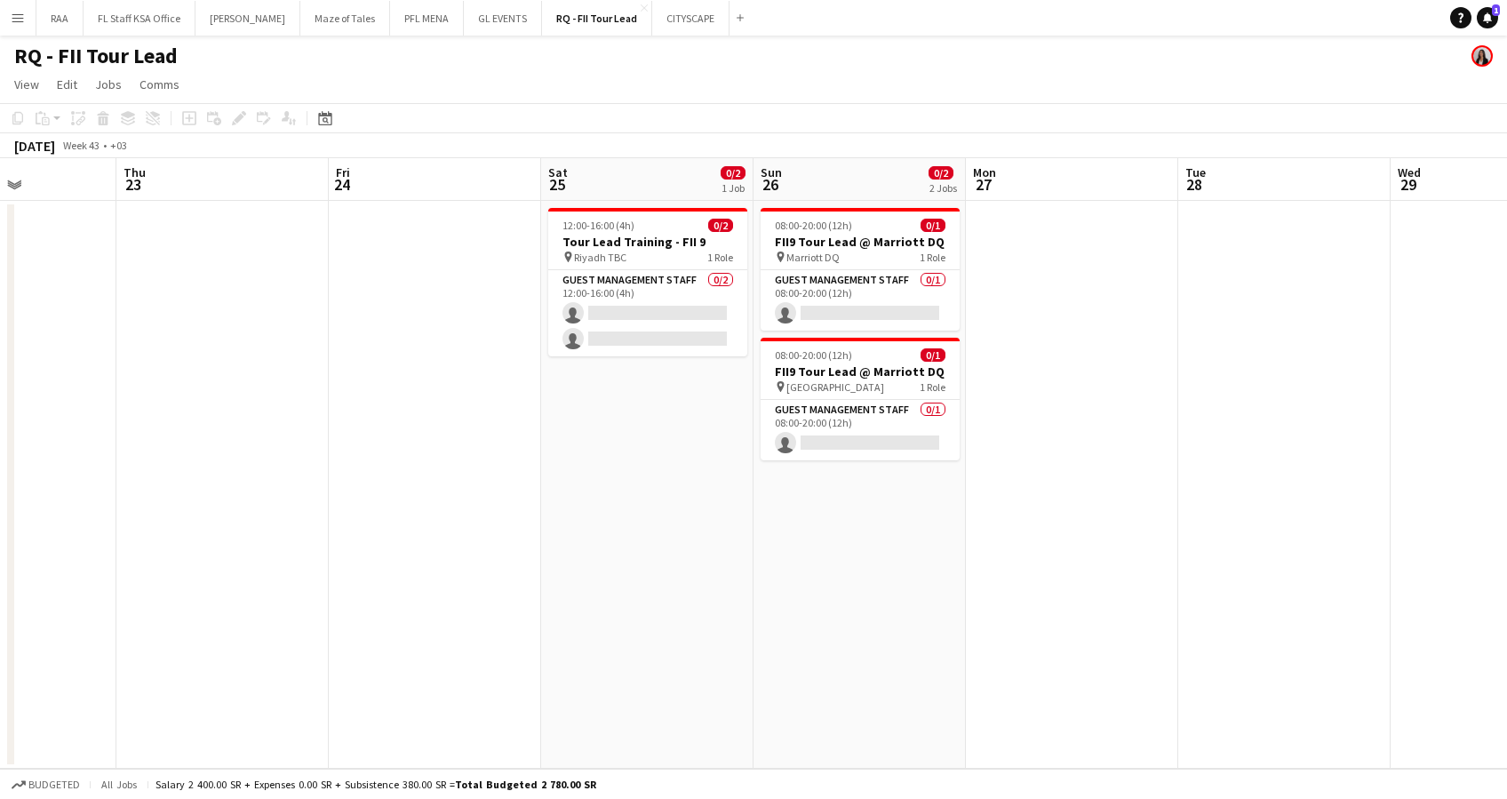
scroll to position [0, 494]
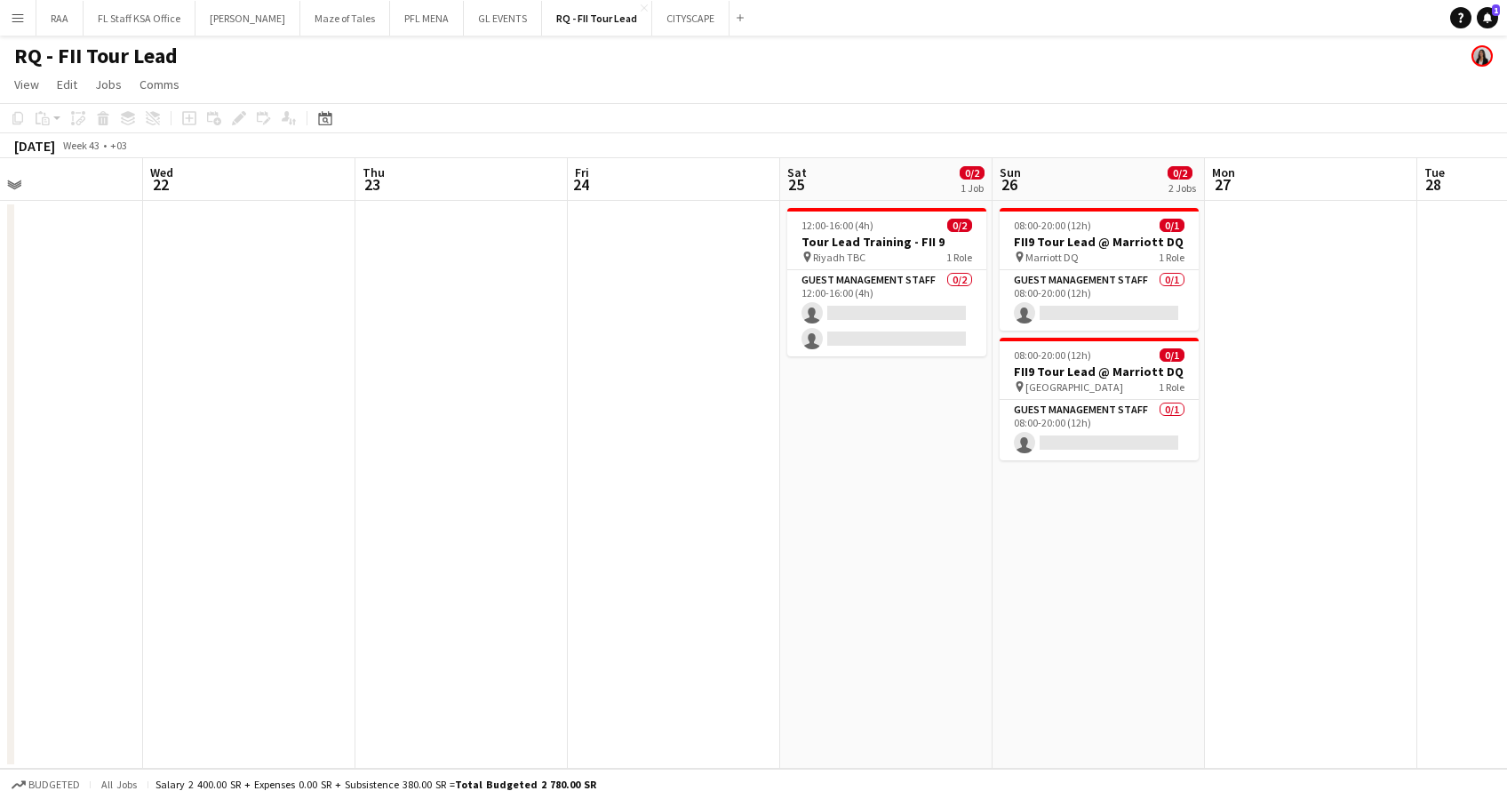
drag, startPoint x: 904, startPoint y: 552, endPoint x: 718, endPoint y: 570, distance: 186.6
click at [718, 570] on app-calendar-viewport "Sun 19 Mon 20 Tue 21 Wed 22 Thu 23 Fri 24 Sat 25 0/2 1 Job Sun 26 0/2 2 Jobs Mo…" at bounding box center [753, 463] width 1507 height 610
